Goal: Task Accomplishment & Management: Use online tool/utility

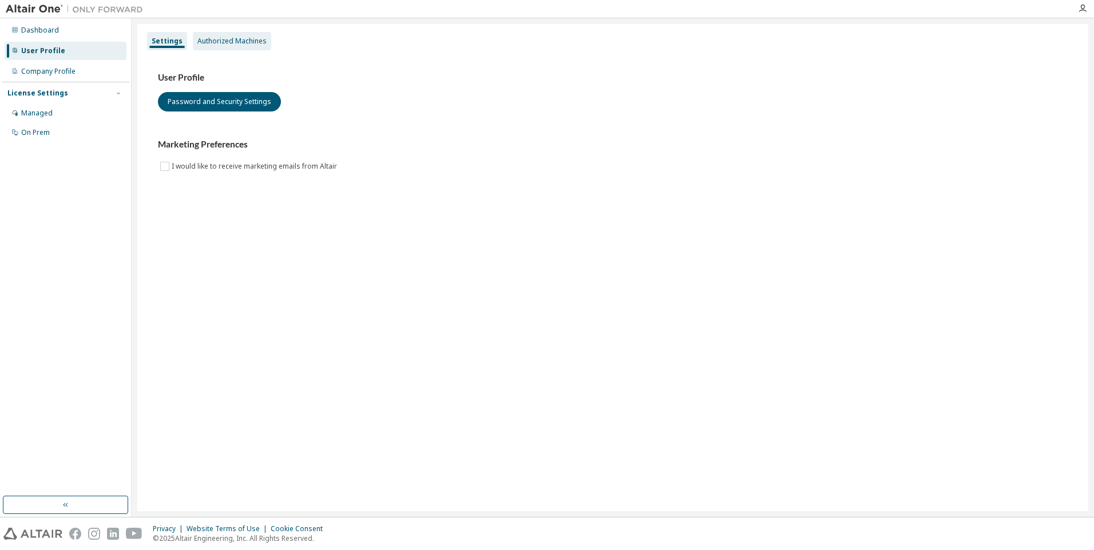
click at [230, 37] on div "Authorized Machines" at bounding box center [231, 41] width 69 height 9
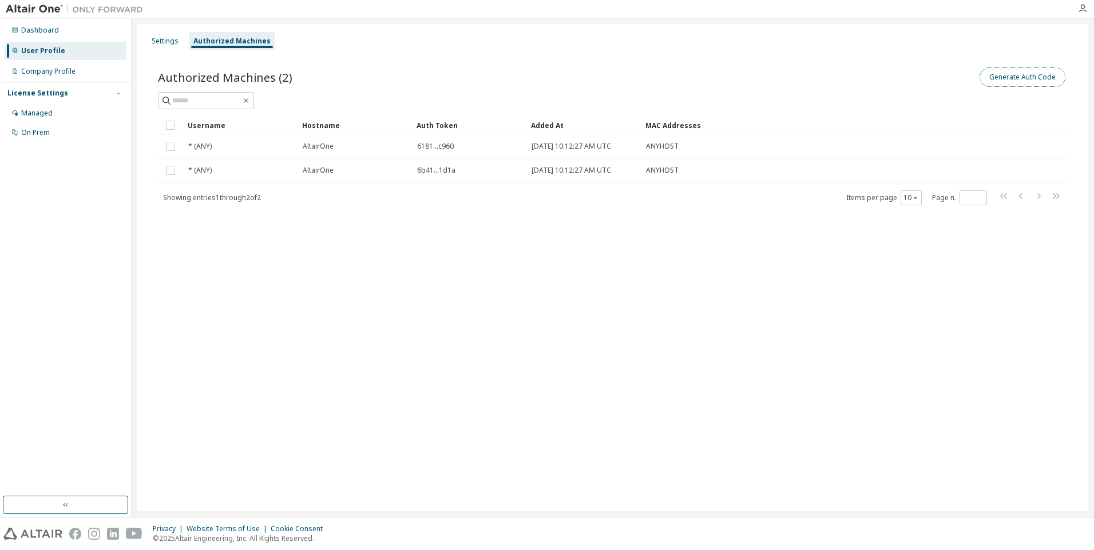
click at [1009, 72] on button "Generate Auth Code" at bounding box center [1022, 76] width 86 height 19
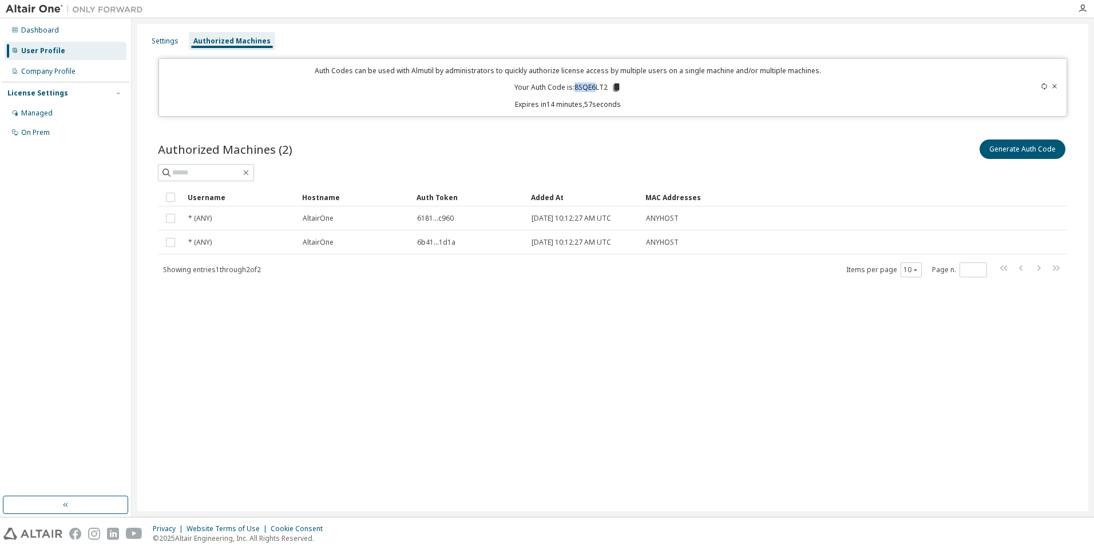
drag, startPoint x: 574, startPoint y: 88, endPoint x: 598, endPoint y: 88, distance: 24.6
click at [598, 88] on p "Your Auth Code is: 8SQE6LT2" at bounding box center [567, 87] width 107 height 10
drag, startPoint x: 577, startPoint y: 88, endPoint x: 609, endPoint y: 88, distance: 32.0
click at [609, 88] on p "Your Auth Code is: 8SQE6LT2" at bounding box center [567, 87] width 107 height 10
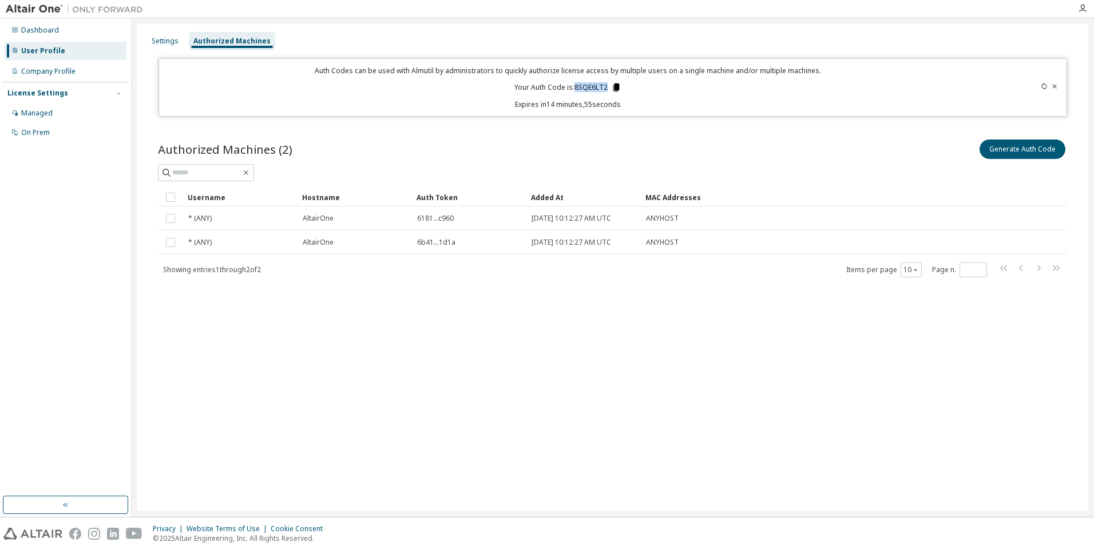
copy p "8SQE6LT2"
click at [620, 86] on icon at bounding box center [616, 87] width 10 height 10
